Goal: Information Seeking & Learning: Learn about a topic

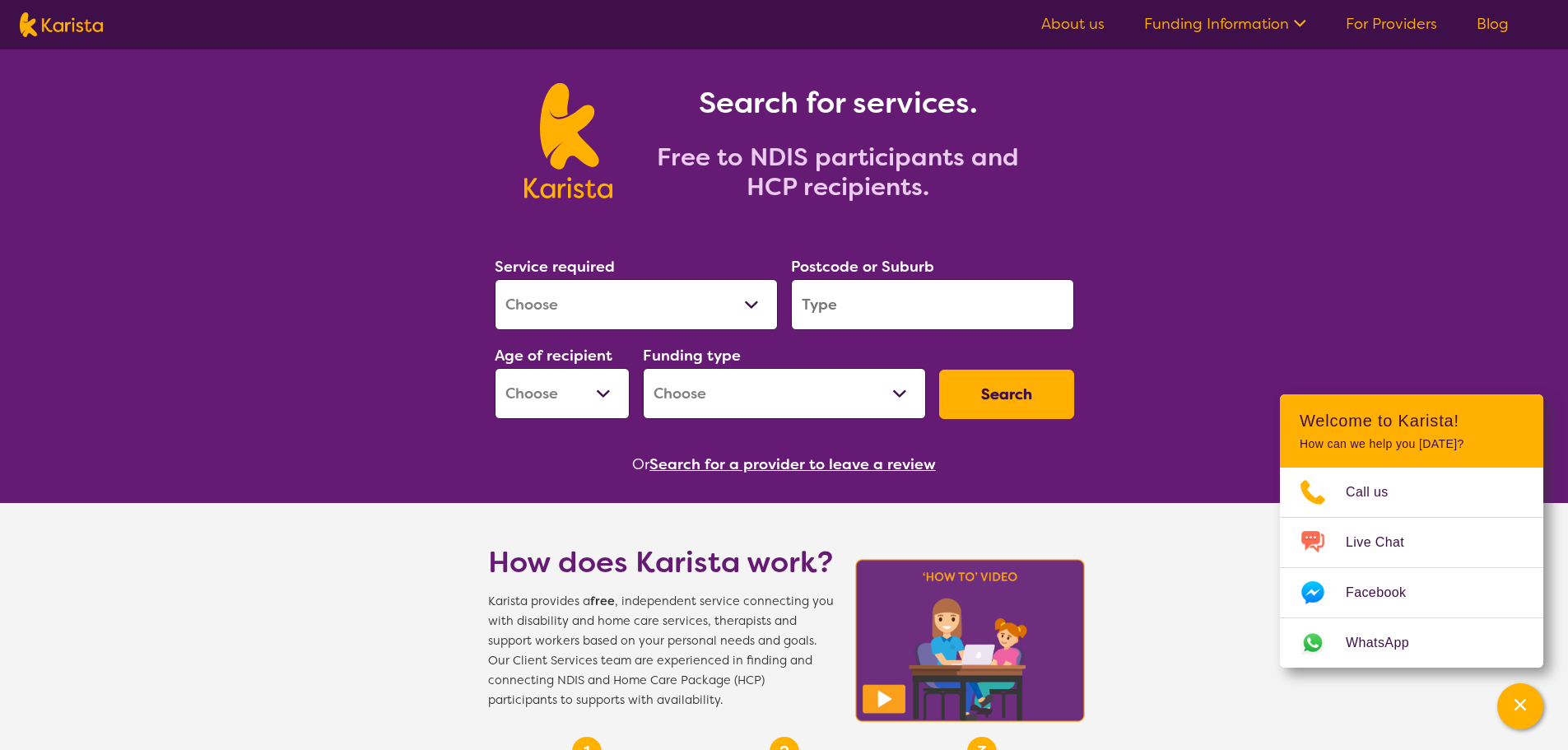
scroll to position [82, 0]
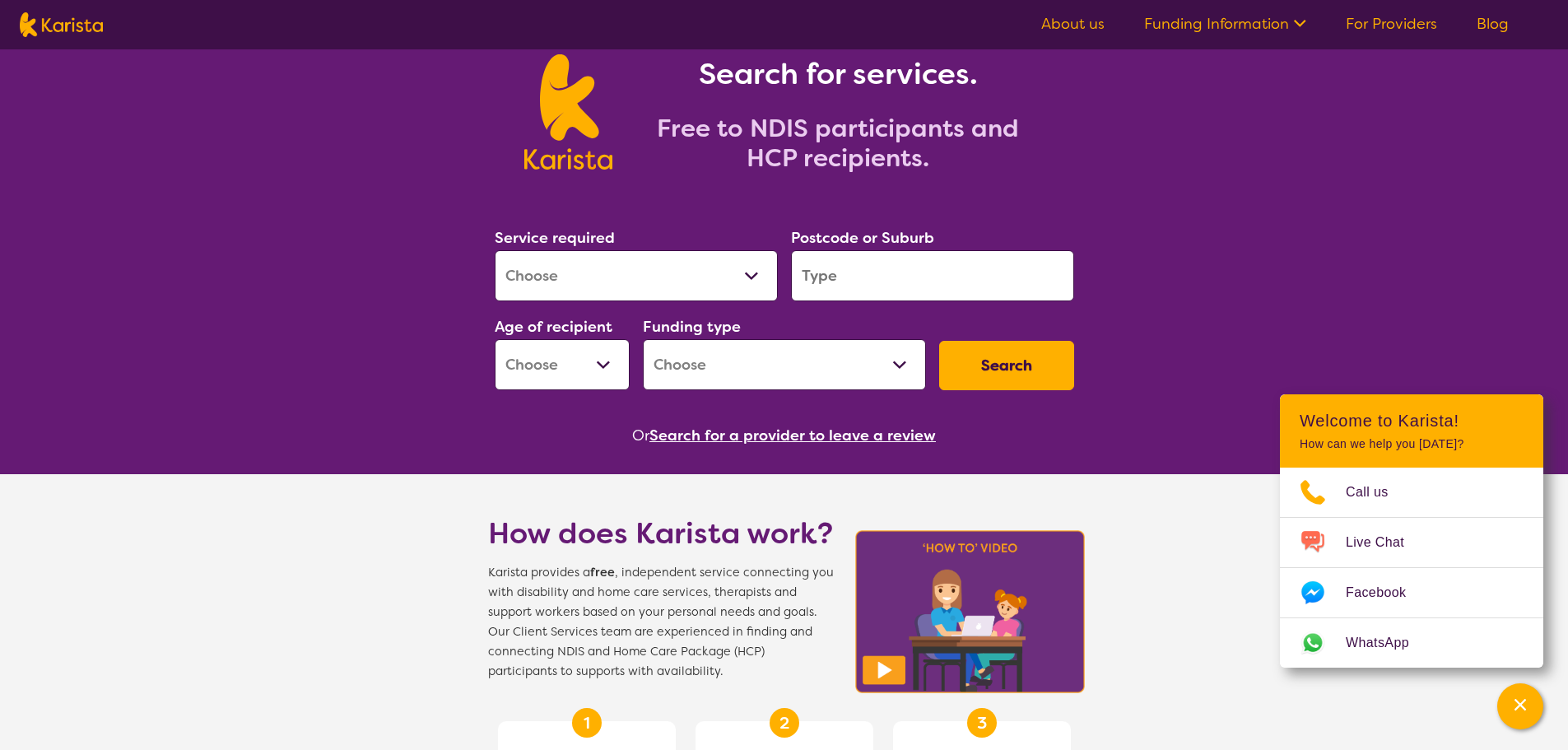
click at [677, 274] on select "Allied Health Assistant Assessment ([MEDICAL_DATA] or [MEDICAL_DATA]) Behaviour…" at bounding box center [637, 275] width 283 height 51
select select "NDIS Plan management"
click at [495, 250] on select "Allied Health Assistant Assessment ([MEDICAL_DATA] or [MEDICAL_DATA]) Behaviour…" at bounding box center [637, 275] width 283 height 51
select select "NDIS"
click at [982, 359] on button "Search" at bounding box center [1007, 365] width 135 height 49
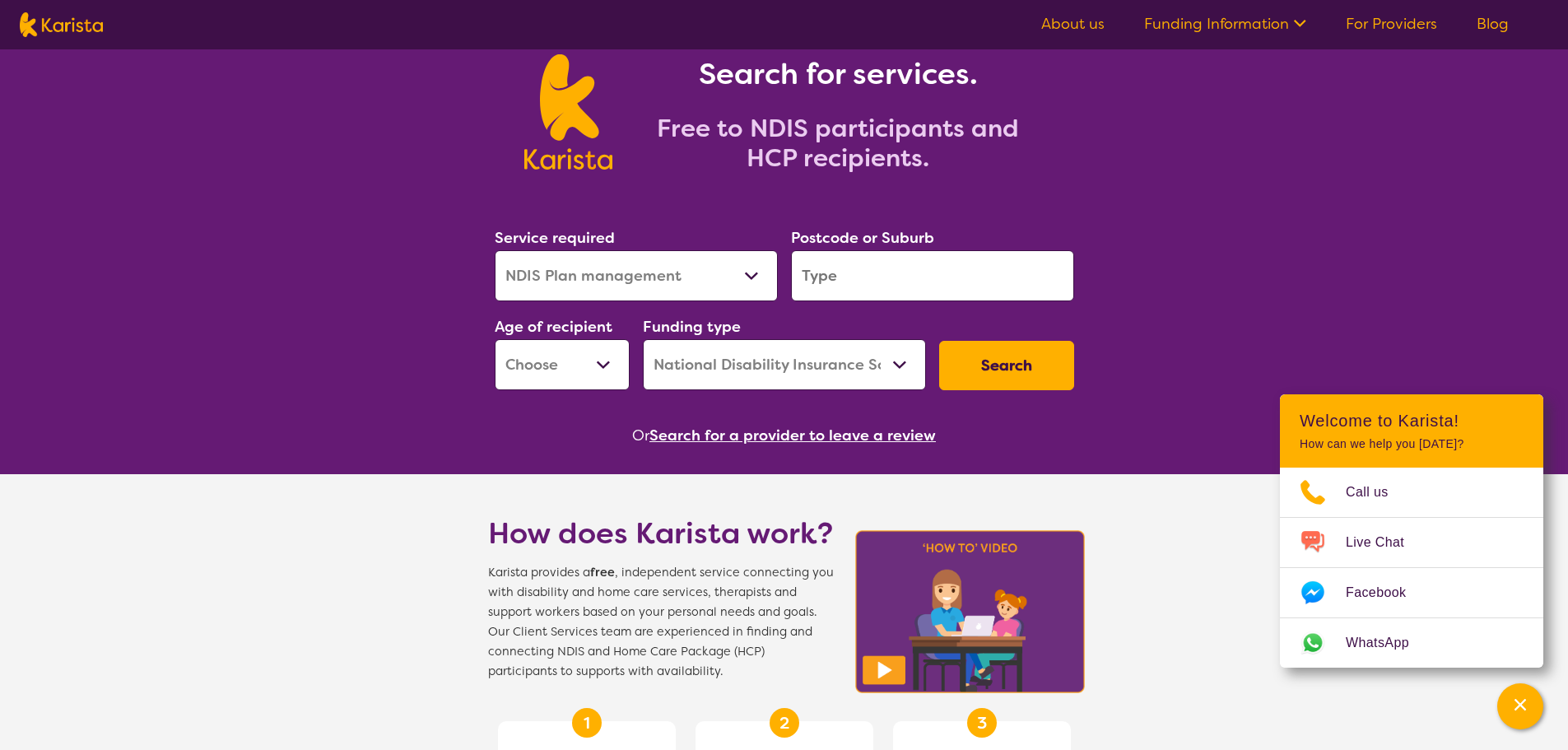
click at [879, 265] on input "search" at bounding box center [932, 275] width 283 height 51
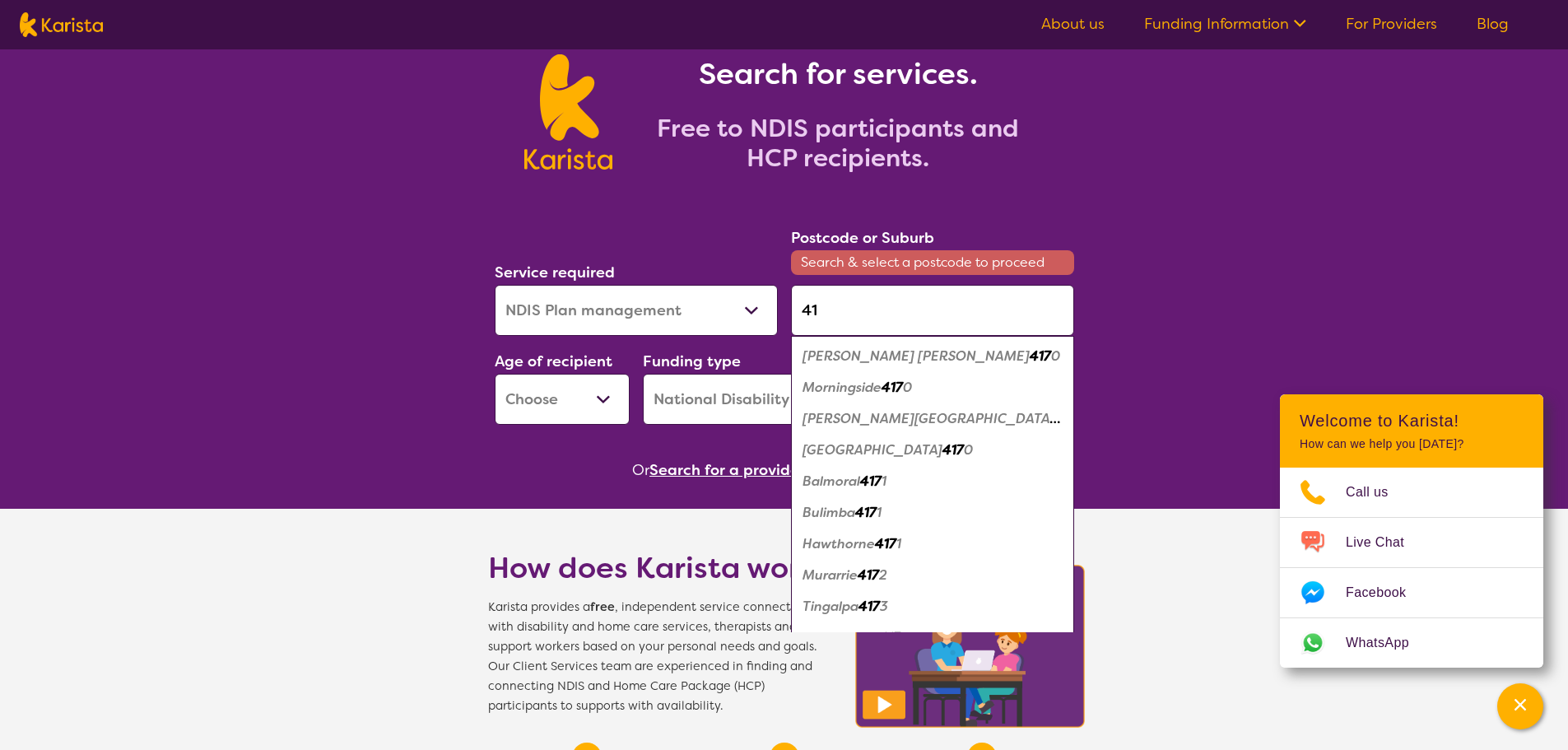
type input "4"
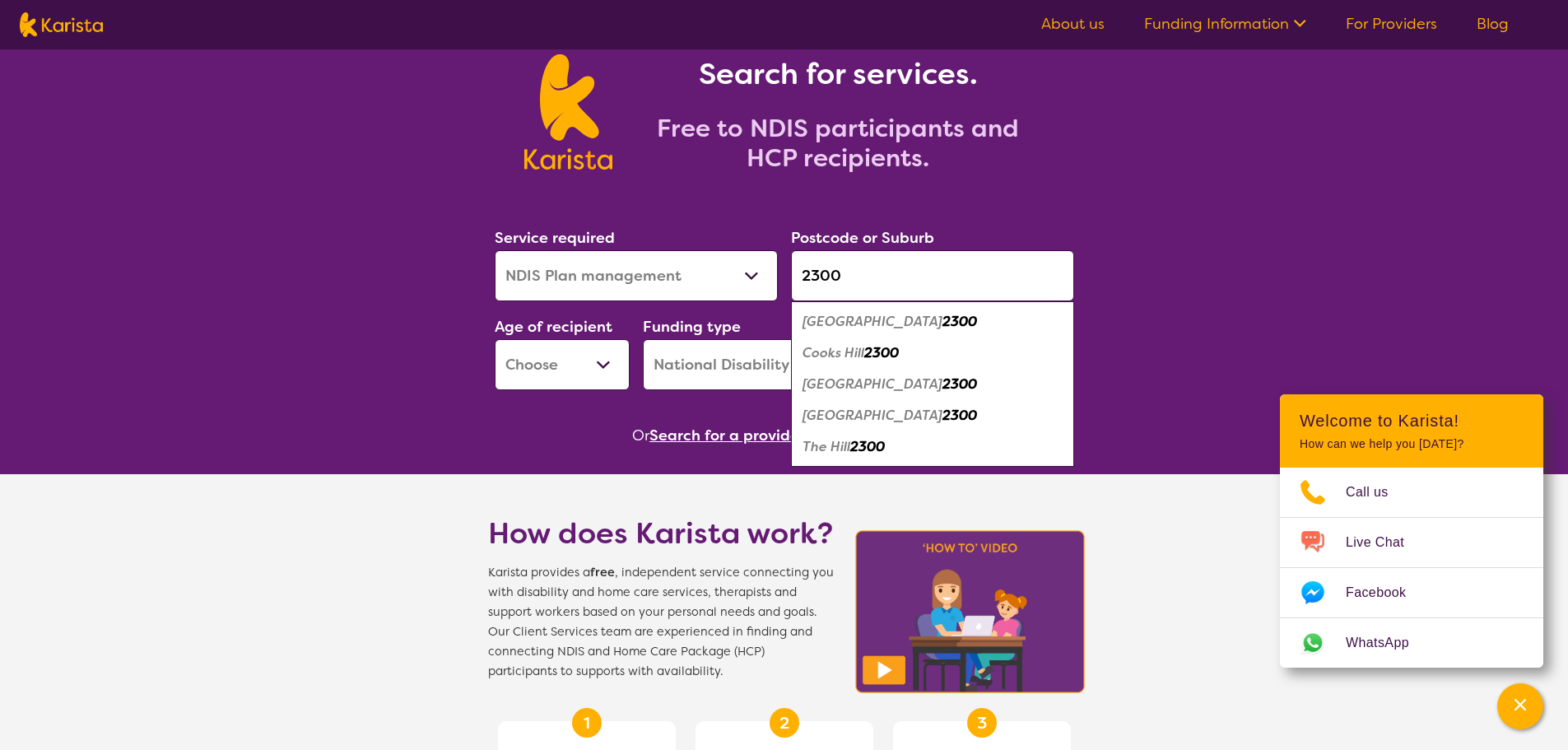
type input "2300"
click at [943, 388] on em "2300" at bounding box center [960, 384] width 34 height 17
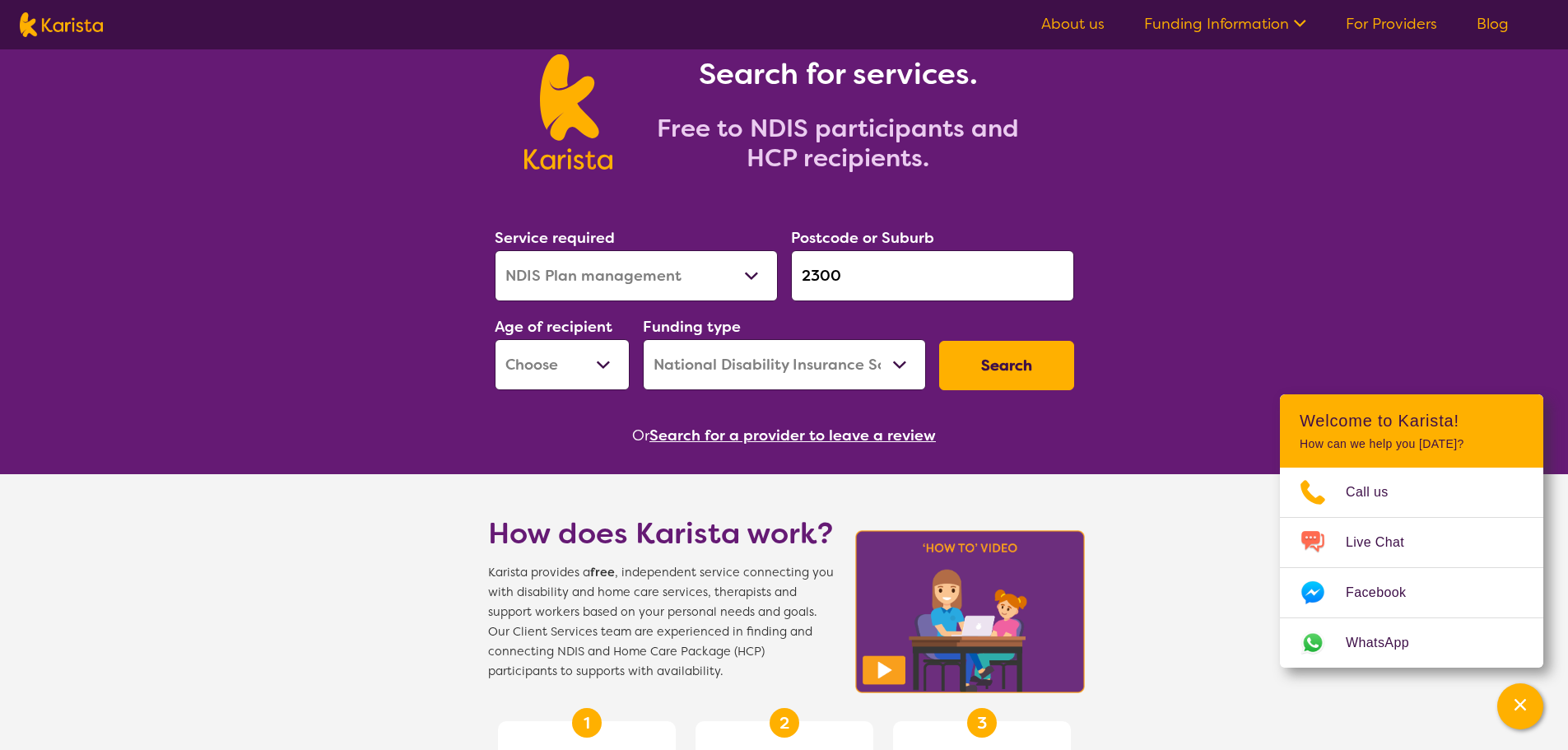
click at [1007, 361] on button "Search" at bounding box center [1007, 365] width 135 height 49
click at [605, 356] on select "Early Childhood - 0 to 9 Child - 10 to 11 Adolescent - 12 to 17 Adult - 18 to 6…" at bounding box center [562, 364] width 135 height 51
select select "AD"
click at [495, 339] on select "Early Childhood - 0 to 9 Child - 10 to 11 Adolescent - 12 to 17 Adult - 18 to 6…" at bounding box center [562, 364] width 135 height 51
click at [980, 358] on button "Search" at bounding box center [1007, 365] width 135 height 49
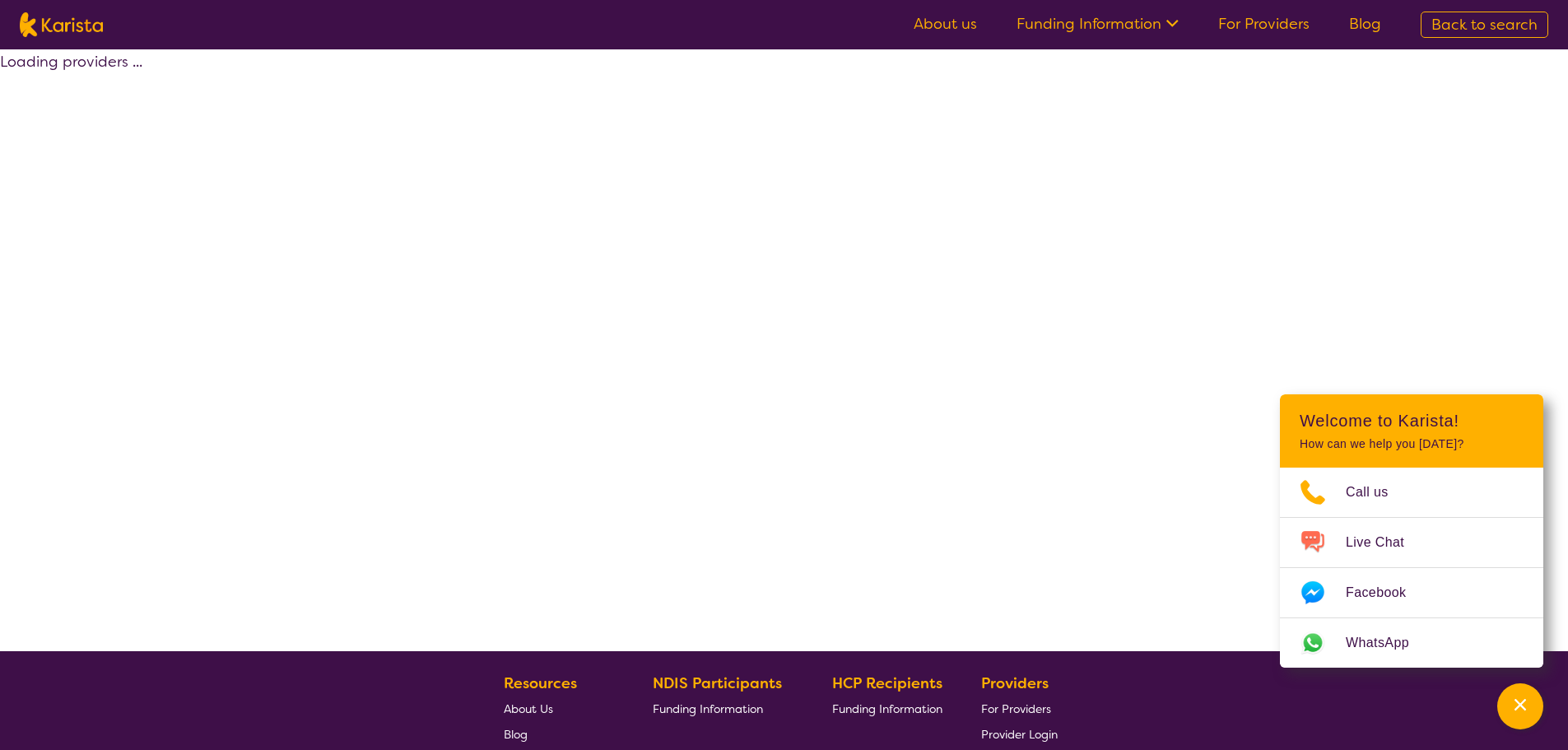
select select "by_score"
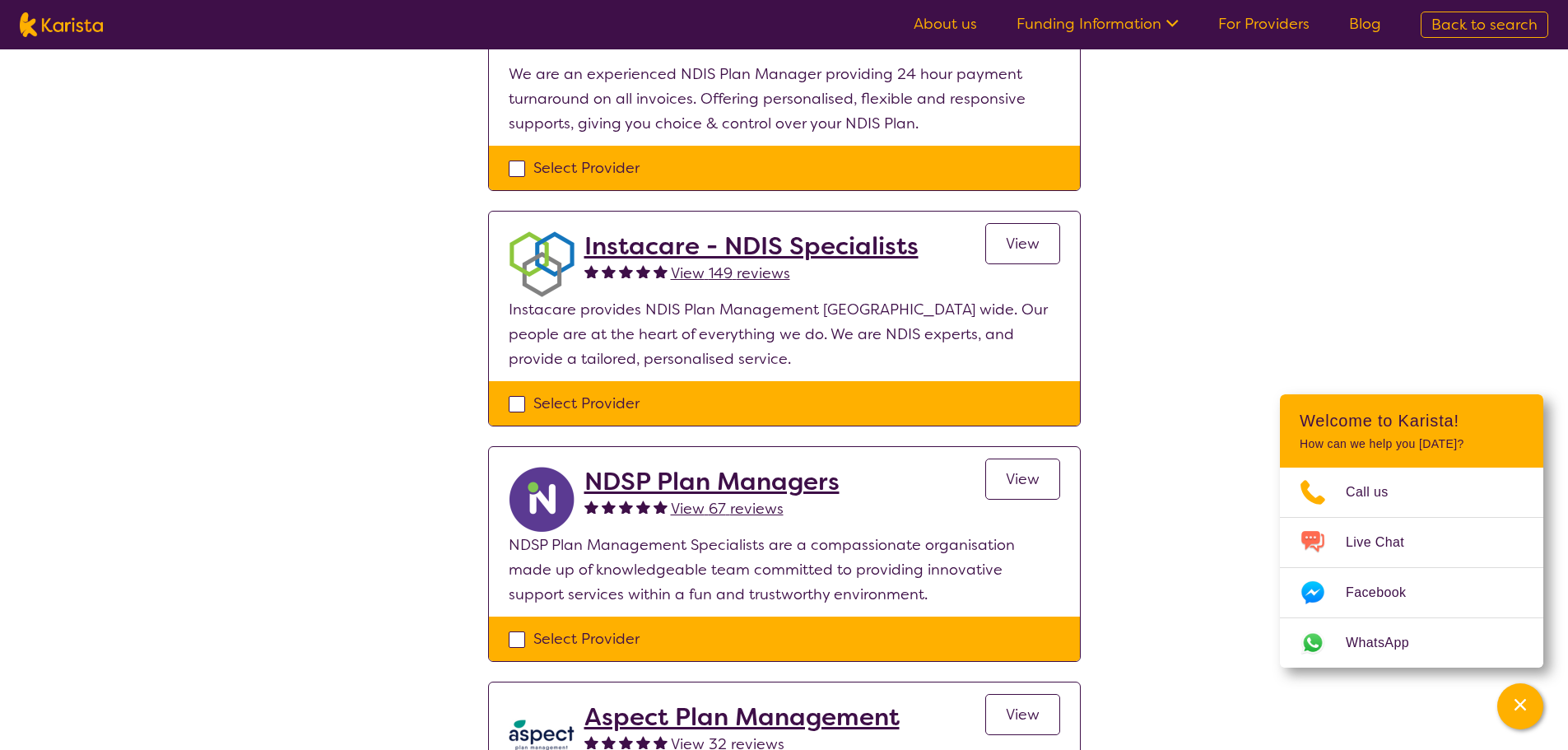
scroll to position [247, 0]
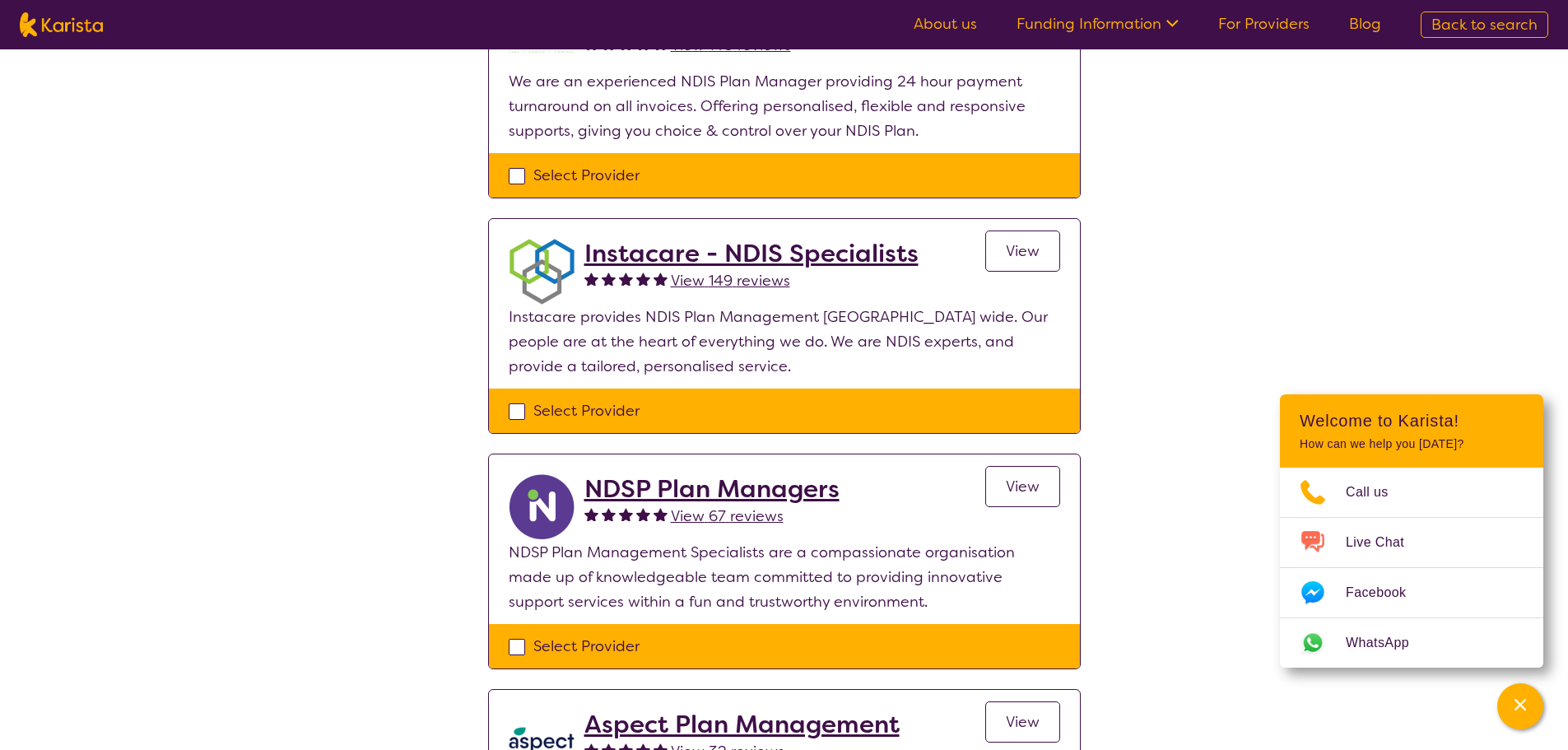
click at [427, 277] on div "Select one or more providers and click the 'NEXT' button to proceed 1 - 7 of 7 …" at bounding box center [784, 720] width 1568 height 1834
